Goal: Task Accomplishment & Management: Manage account settings

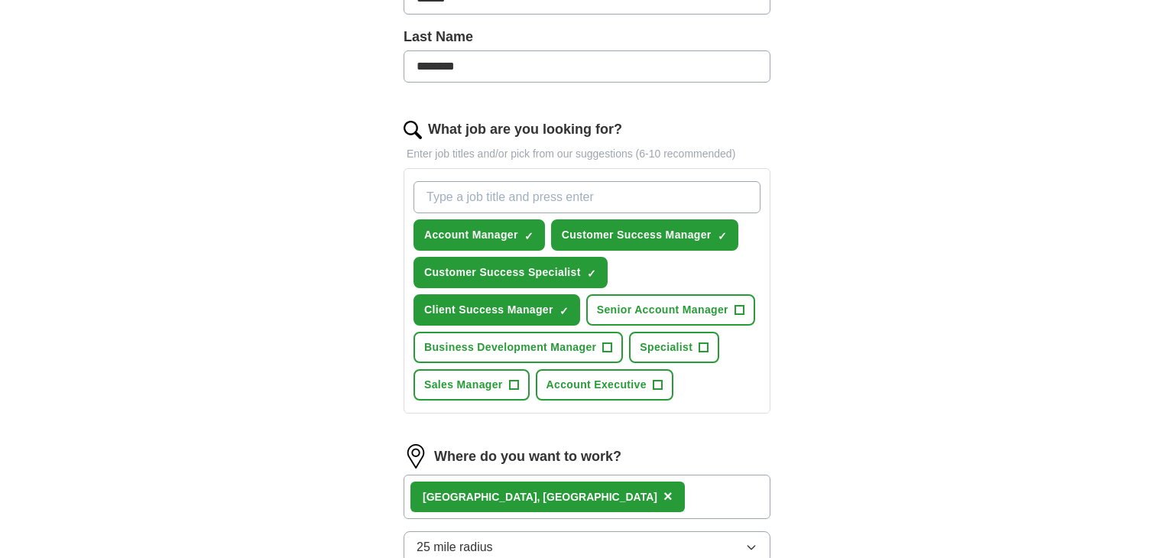
scroll to position [439, 0]
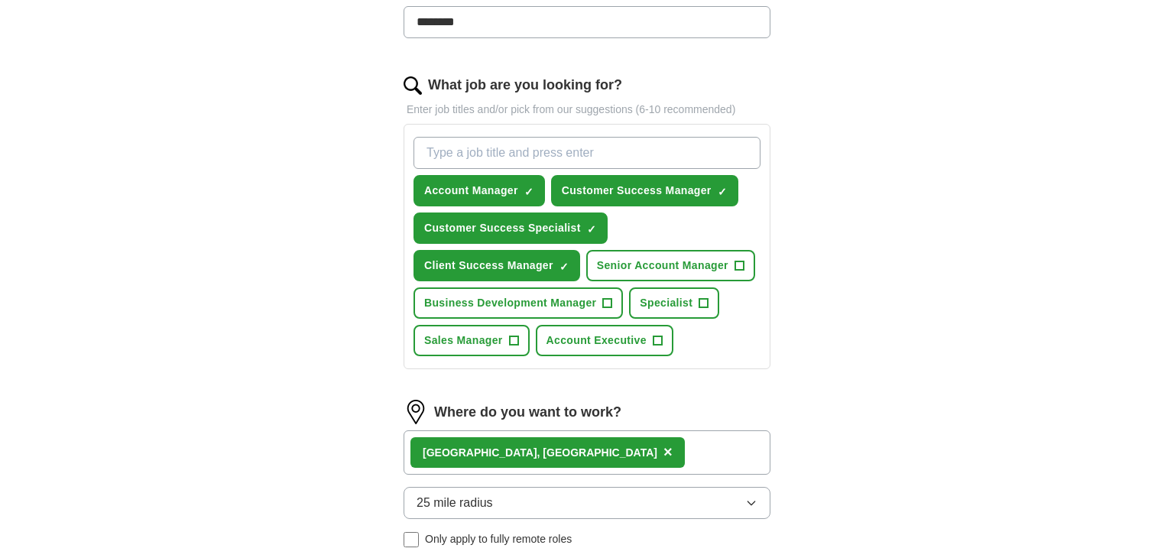
click at [663, 448] on span "×" at bounding box center [667, 451] width 9 height 17
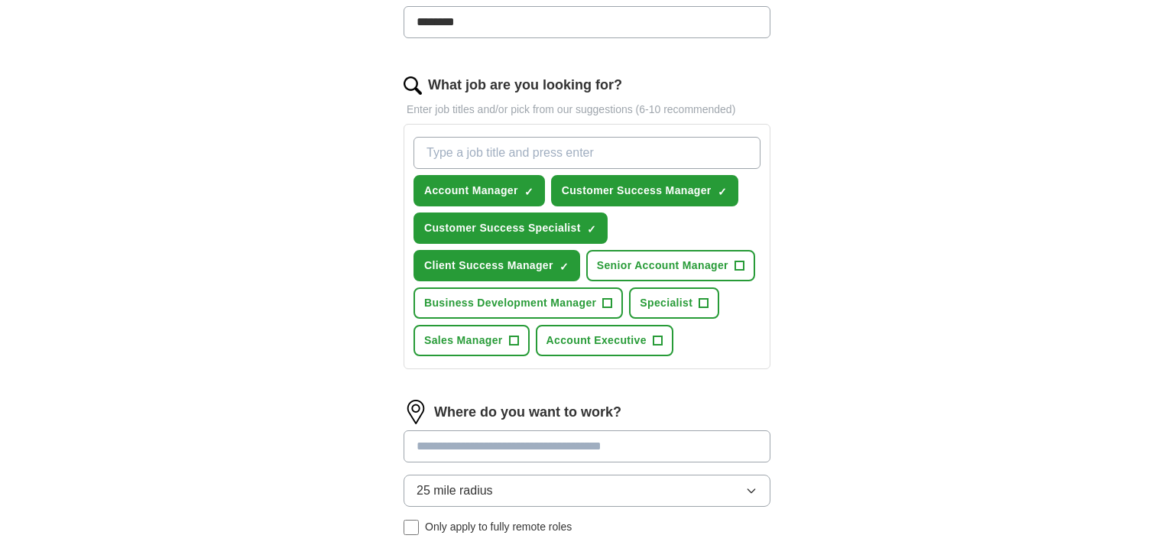
click at [494, 448] on input at bounding box center [587, 446] width 367 height 32
click at [522, 430] on input at bounding box center [587, 446] width 367 height 32
click at [578, 152] on input "What job are you looking for?" at bounding box center [586, 153] width 347 height 32
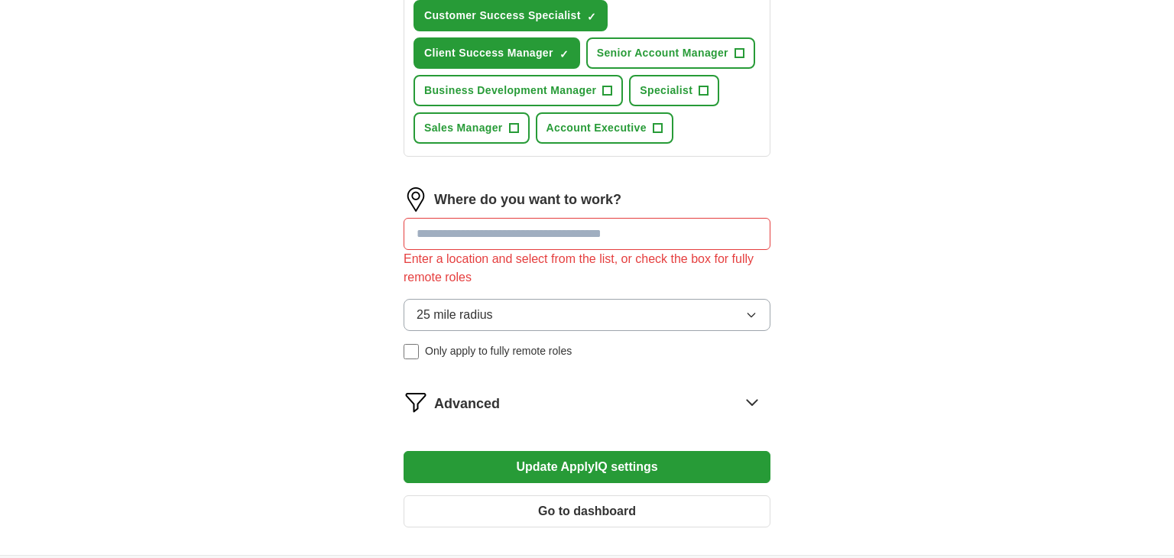
scroll to position [796, 0]
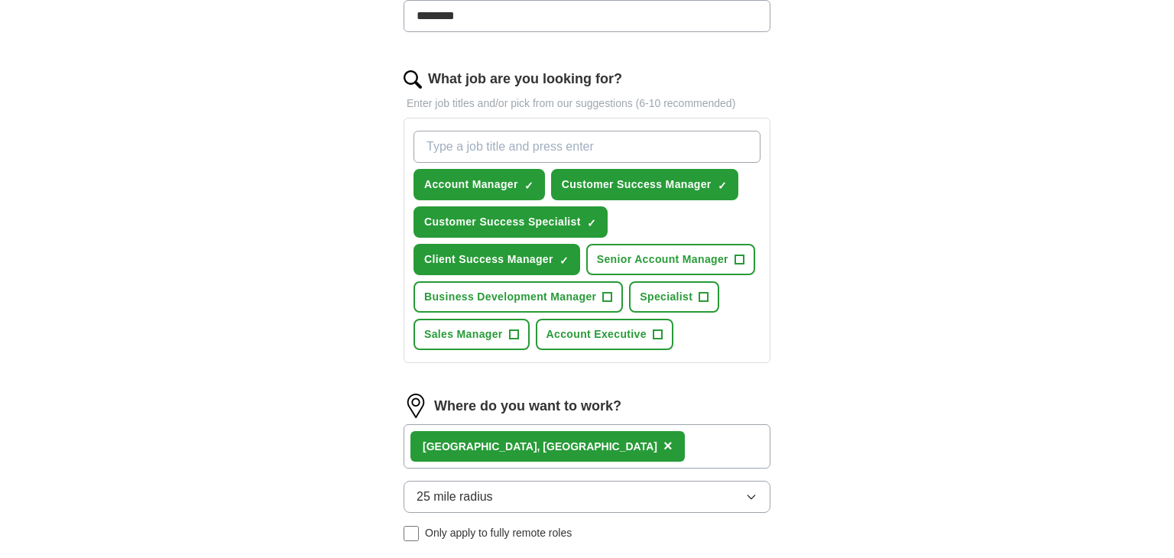
scroll to position [581, 0]
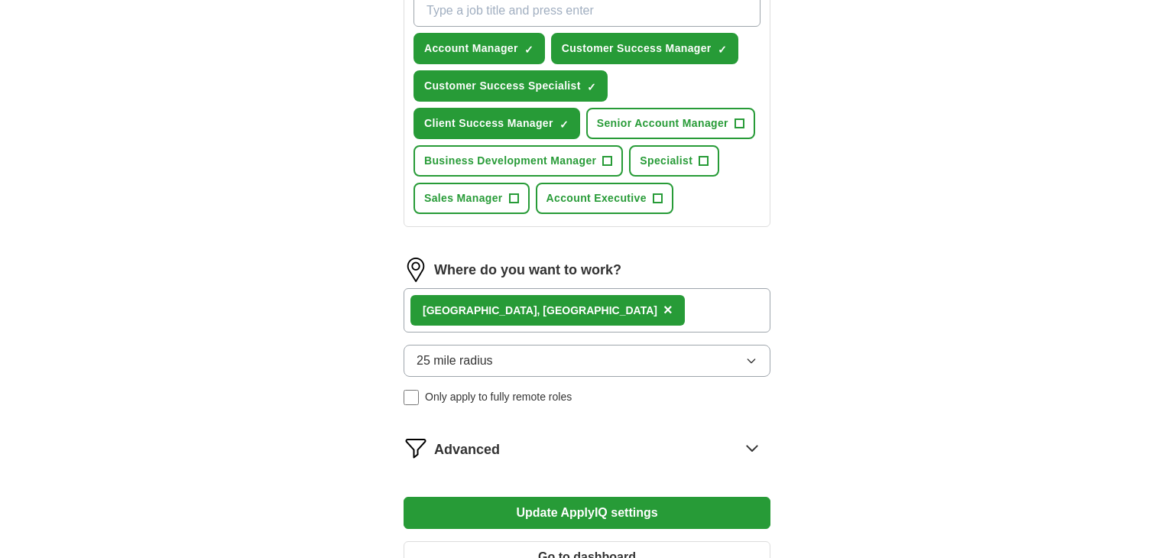
click at [663, 306] on span "×" at bounding box center [667, 309] width 9 height 17
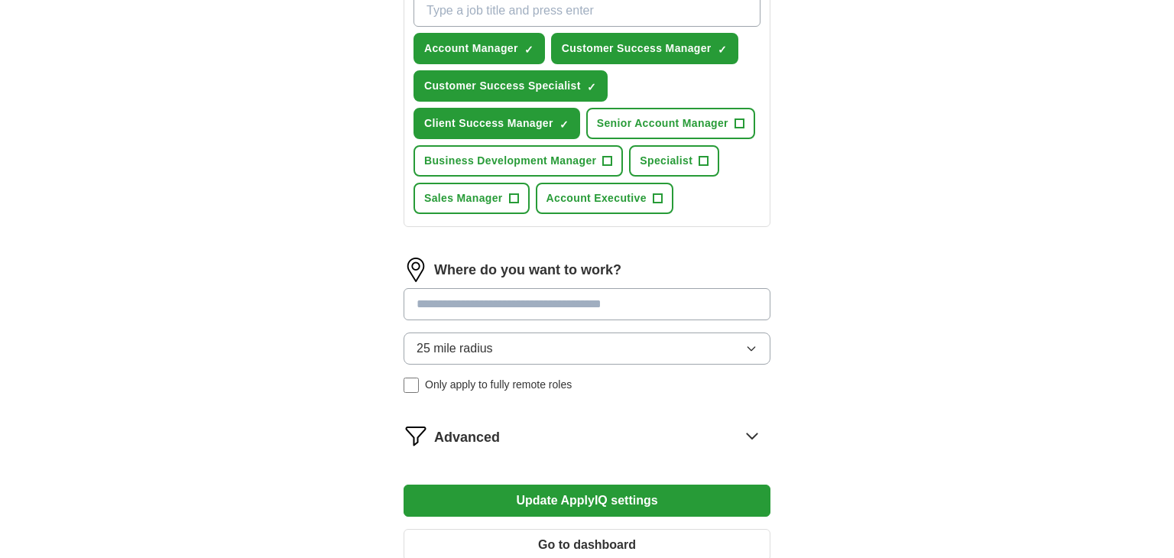
click at [493, 306] on input at bounding box center [587, 304] width 367 height 32
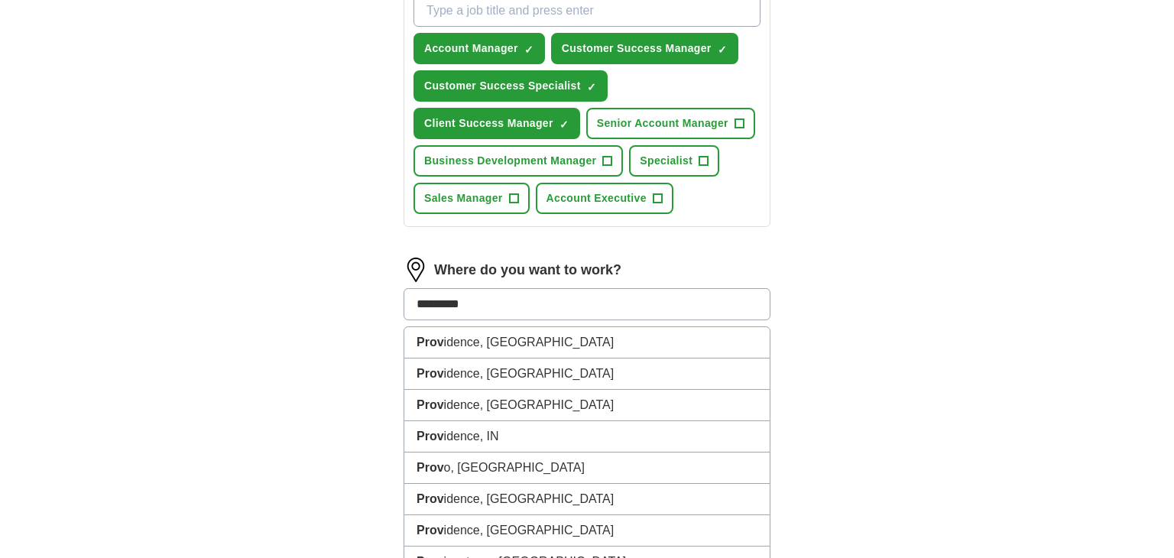
type input "**********"
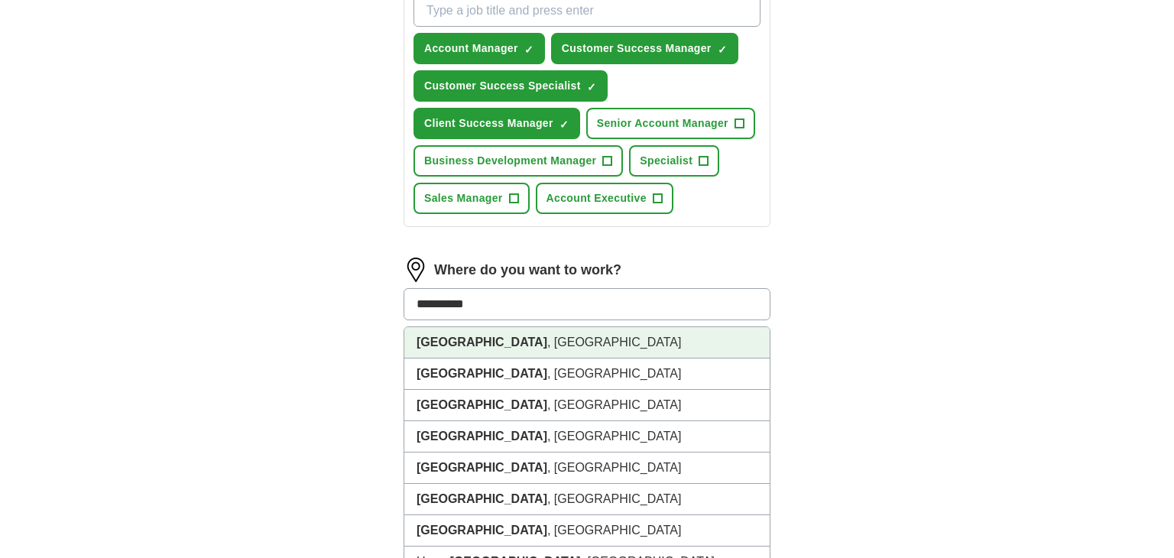
click at [513, 329] on li "Providence , RI" at bounding box center [586, 342] width 365 height 31
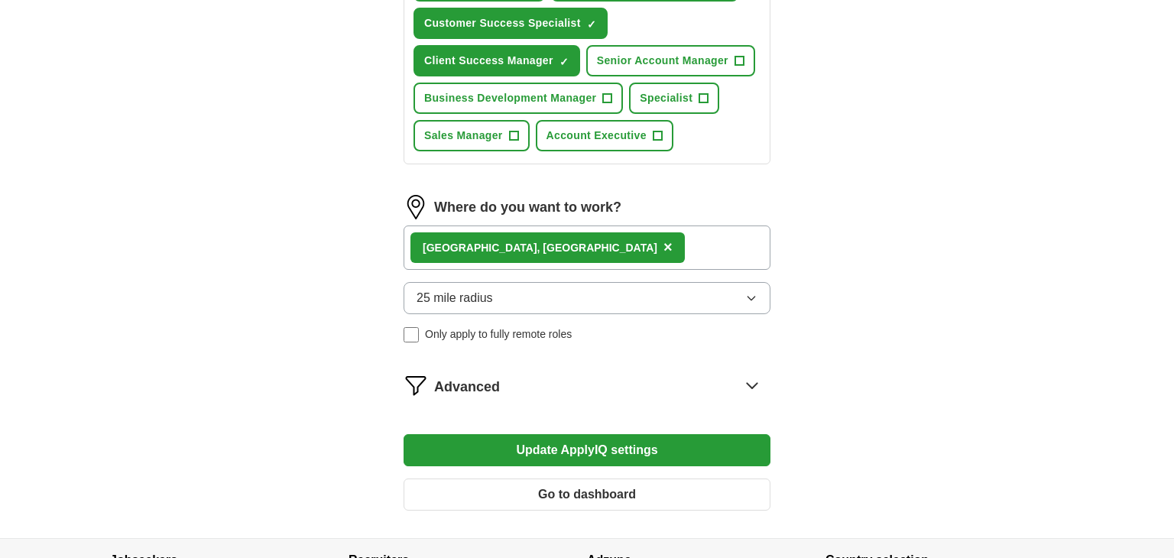
scroll to position [644, 0]
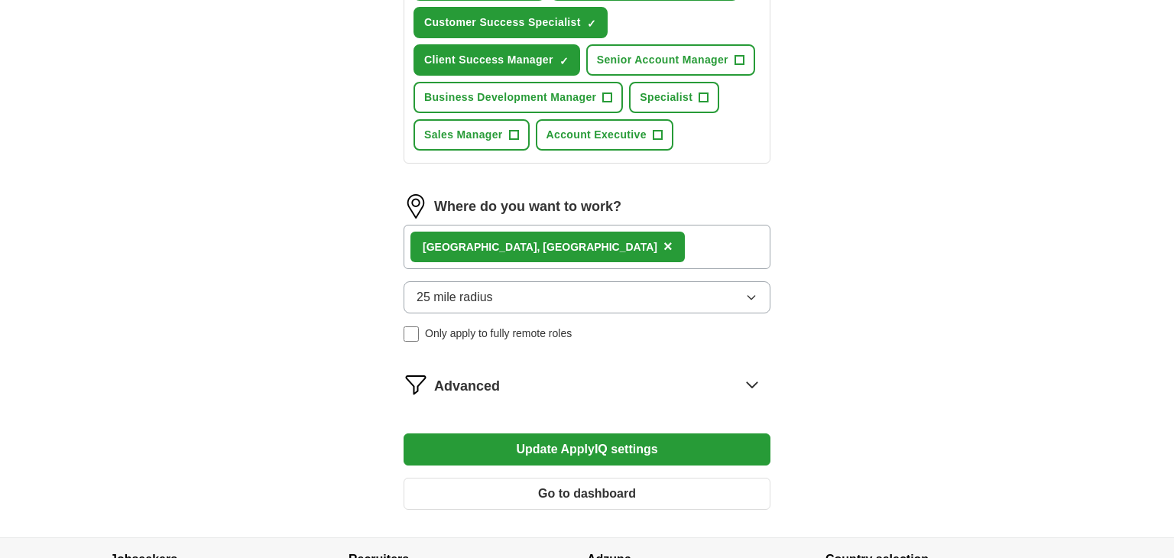
click at [563, 441] on button "Update ApplyIQ settings" at bounding box center [587, 449] width 367 height 32
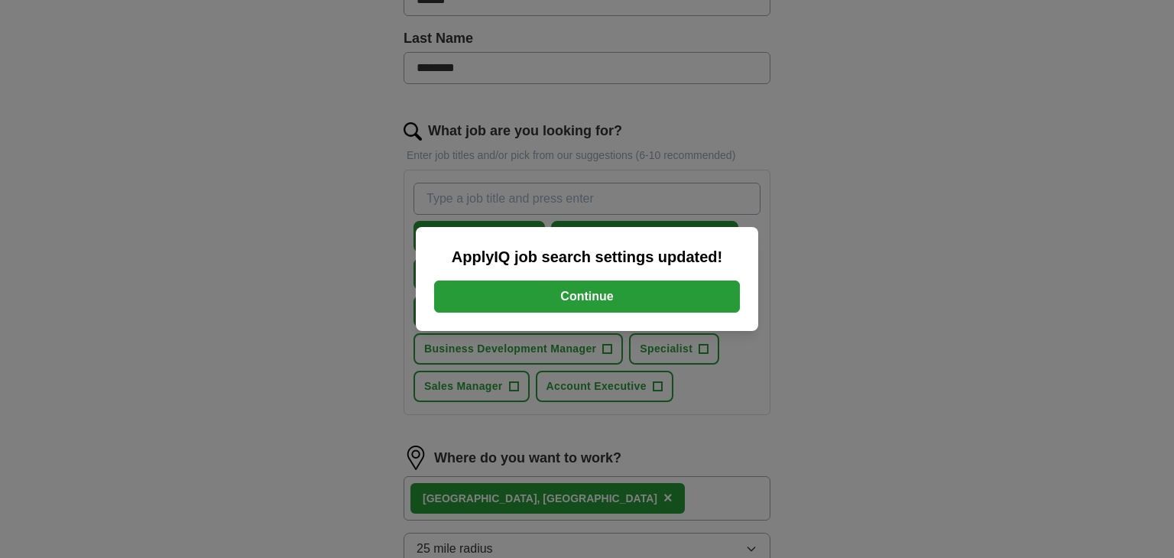
scroll to position [392, 0]
click at [607, 293] on button "Continue" at bounding box center [587, 296] width 306 height 32
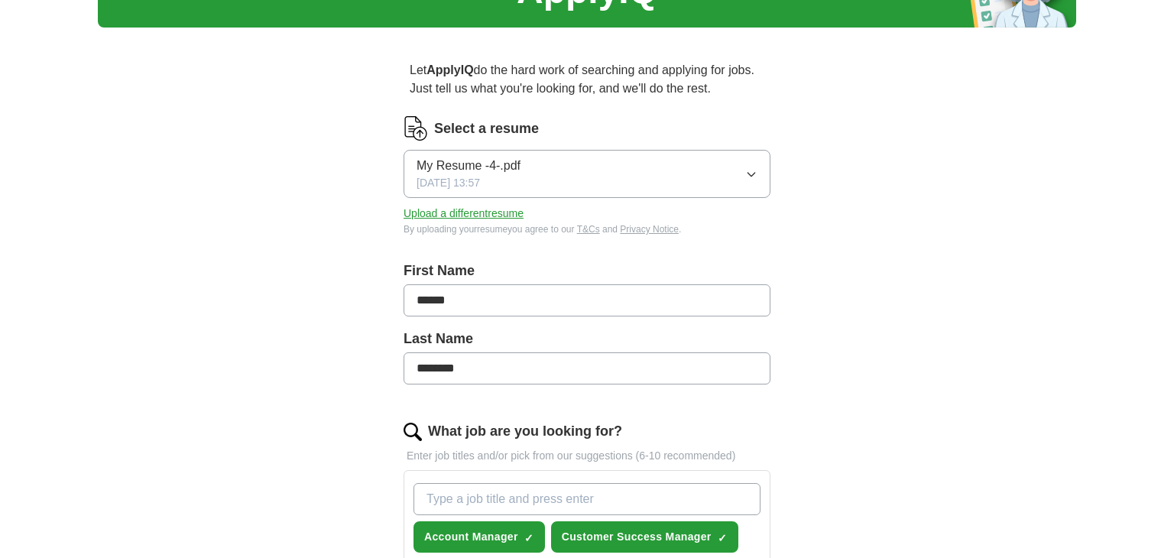
scroll to position [95, 0]
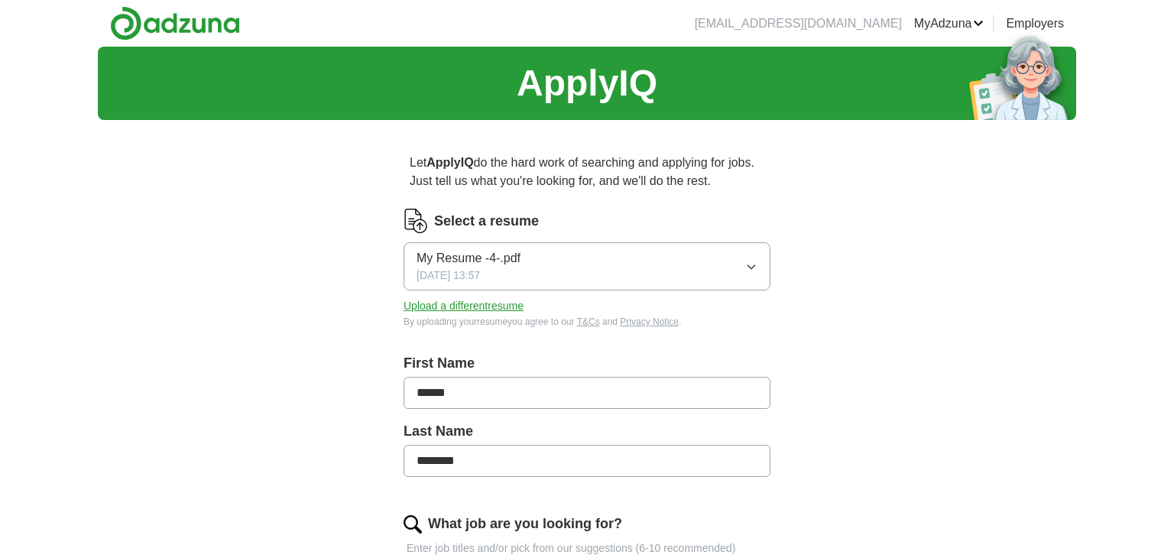
scroll to position [104, 0]
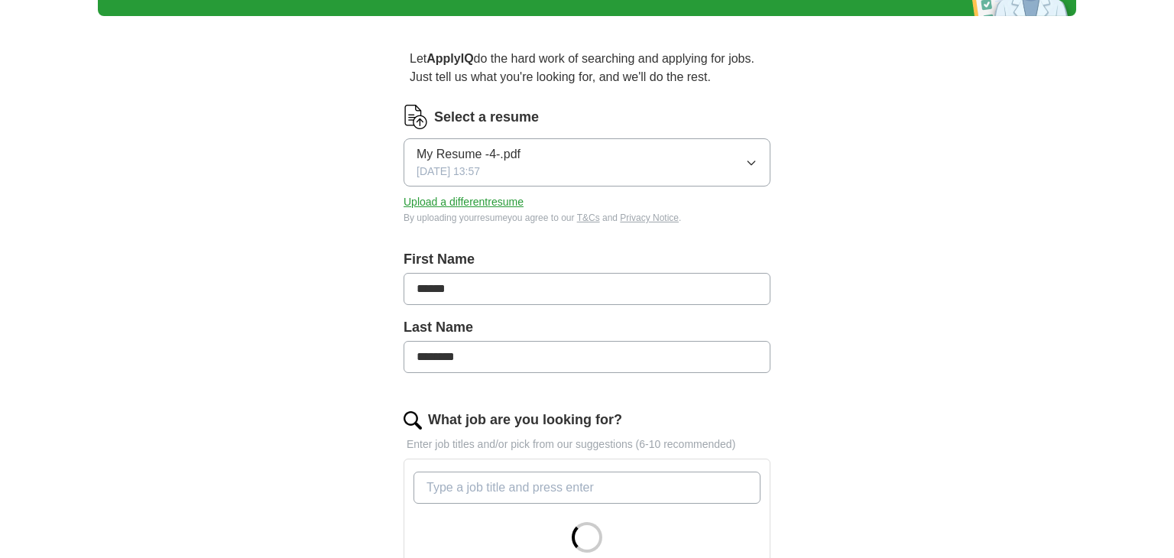
click at [504, 206] on button "Upload a different resume" at bounding box center [464, 202] width 120 height 16
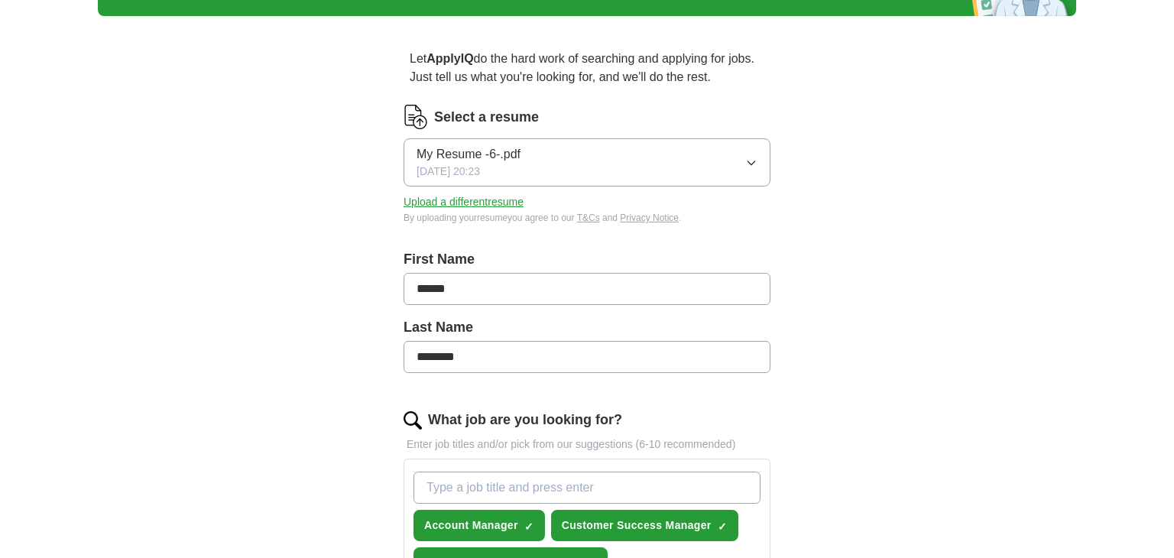
click at [523, 203] on button "Upload a different resume" at bounding box center [464, 202] width 120 height 16
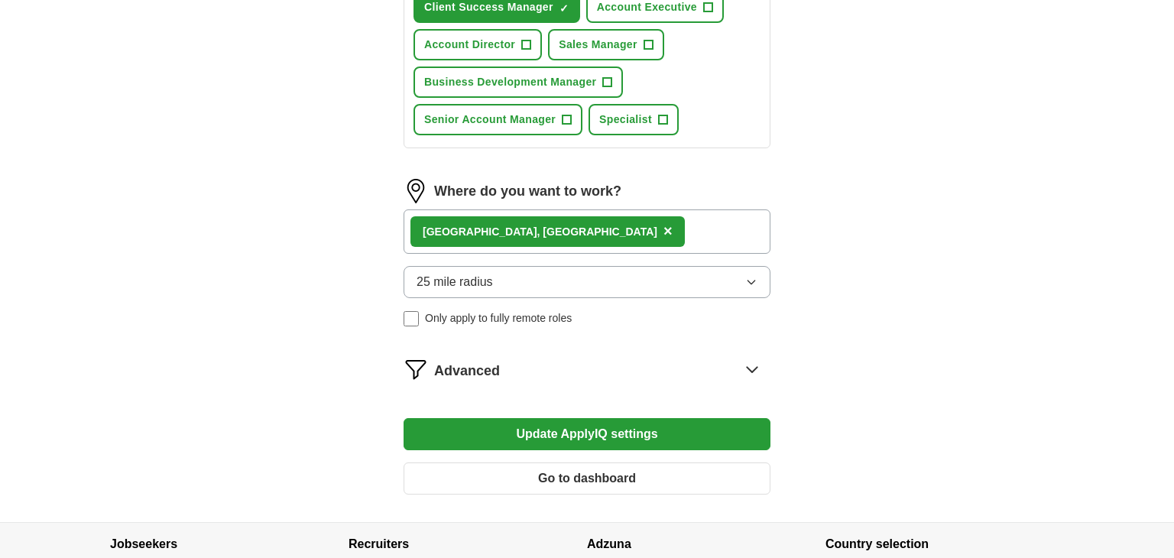
scroll to position [711, 0]
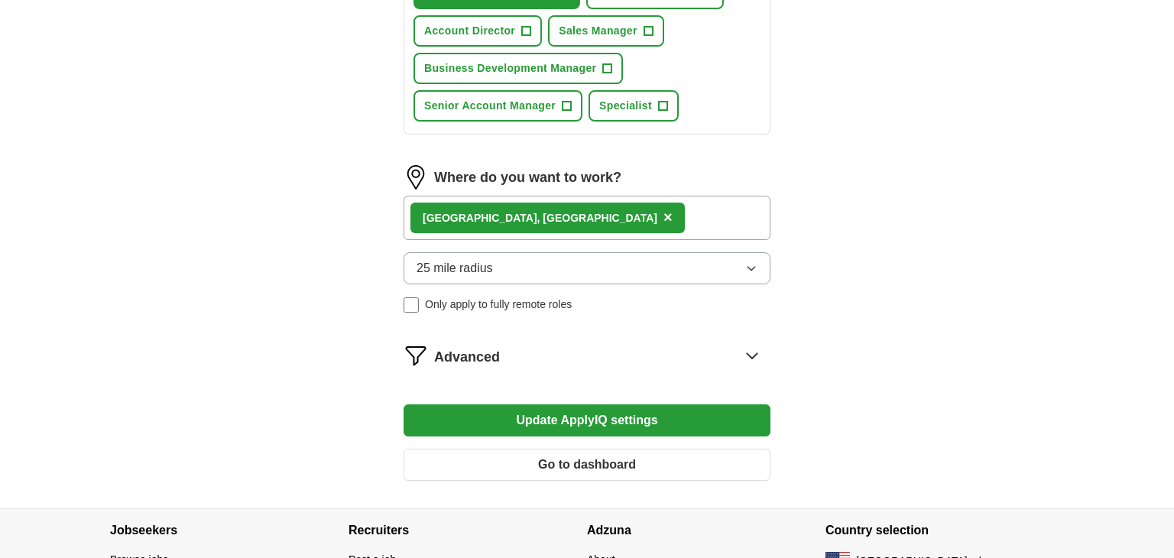
click at [759, 347] on icon at bounding box center [752, 355] width 24 height 24
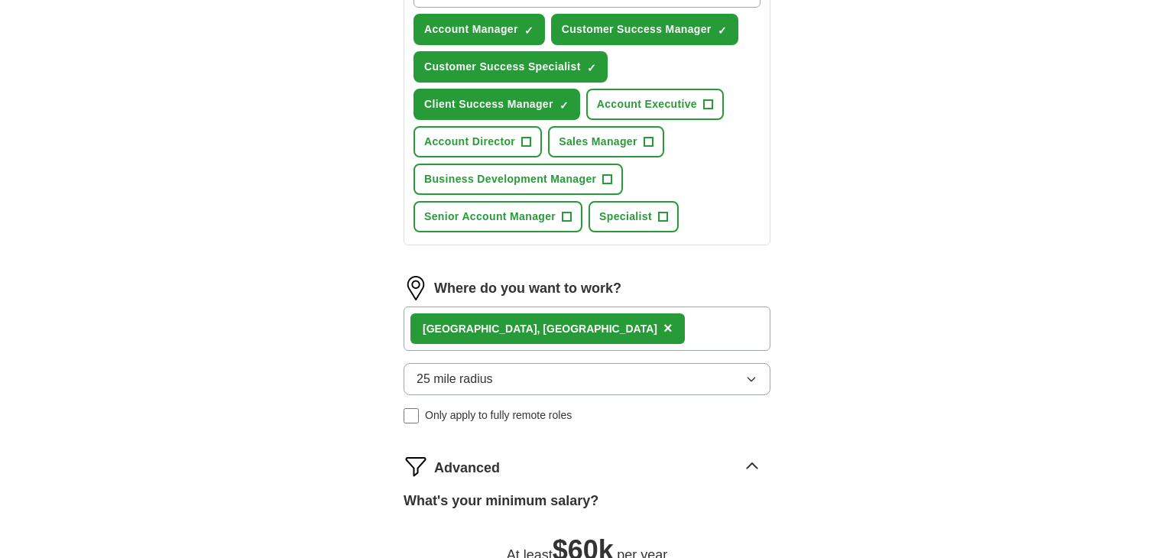
scroll to position [959, 0]
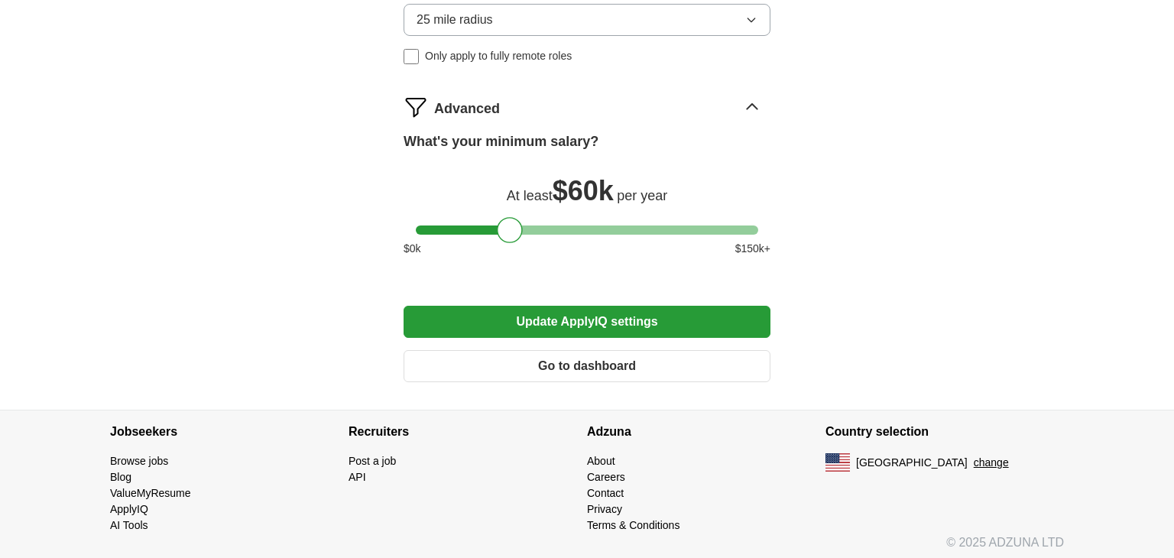
click at [587, 312] on button "Update ApplyIQ settings" at bounding box center [587, 322] width 367 height 32
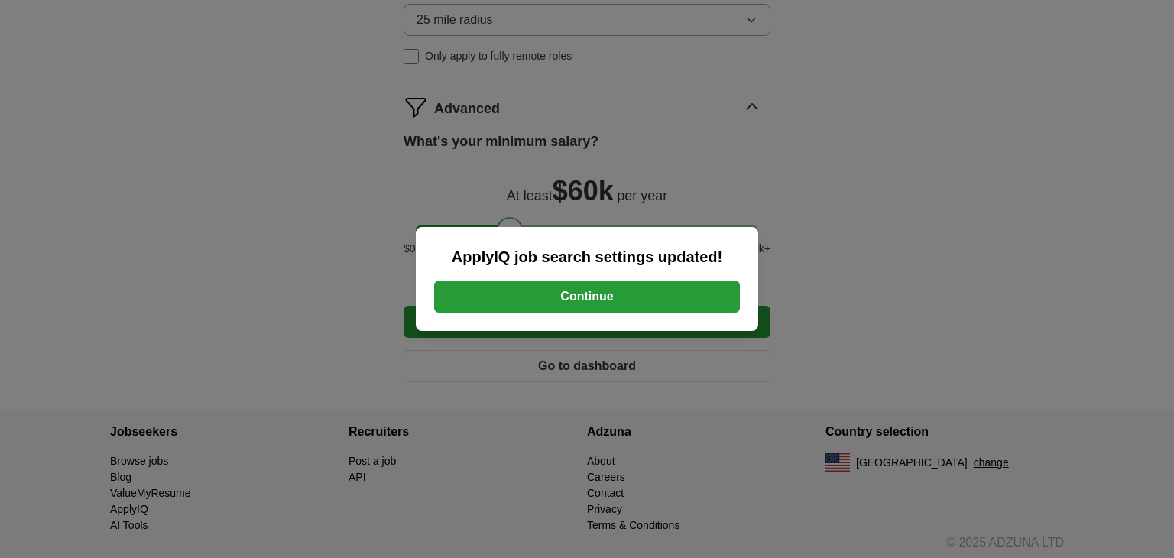
click at [596, 284] on button "Continue" at bounding box center [587, 296] width 306 height 32
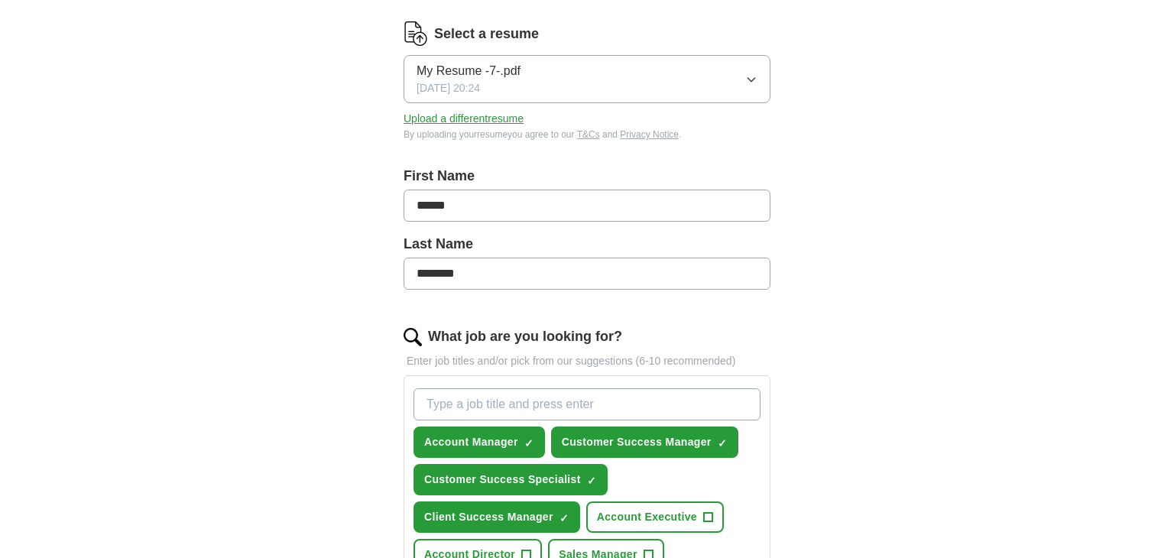
scroll to position [0, 0]
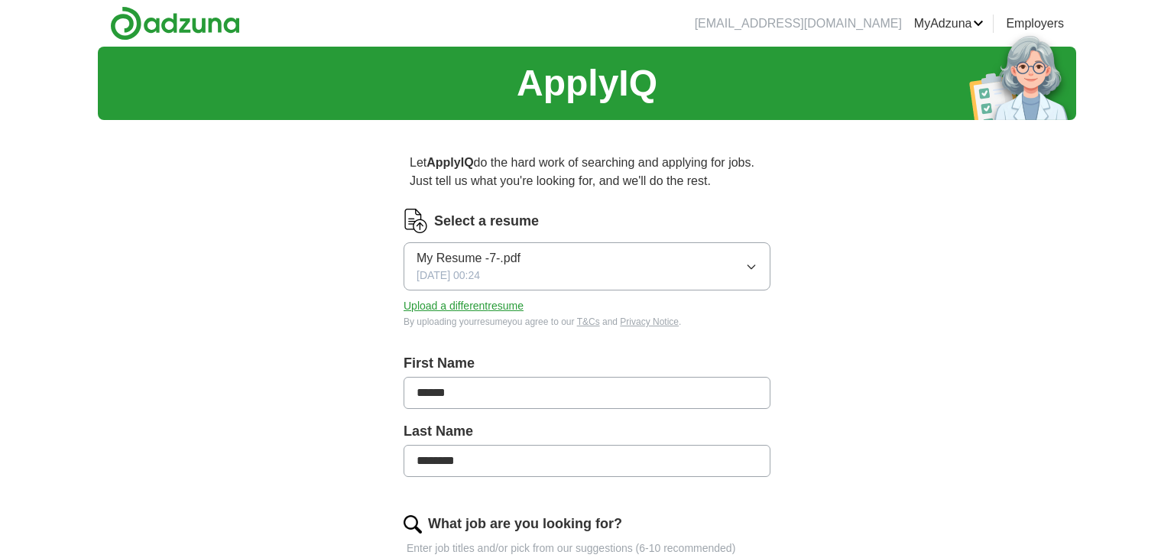
click at [471, 308] on button "Upload a different resume" at bounding box center [464, 306] width 120 height 16
click at [0, 0] on link "ApplyIQ" at bounding box center [0, 0] width 0 height 0
